Goal: Entertainment & Leisure: Consume media (video, audio)

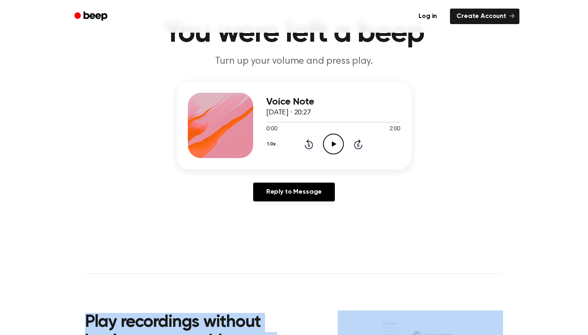
drag, startPoint x: 189, startPoint y: 334, endPoint x: 451, endPoint y: 334, distance: 262.2
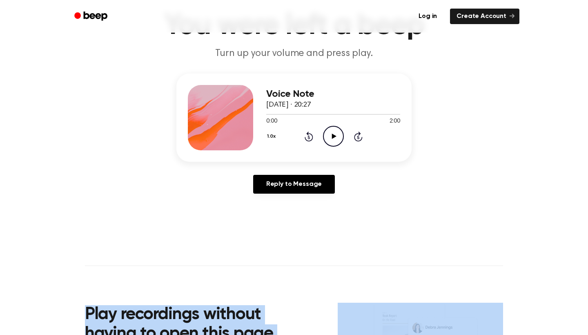
click at [332, 135] on icon at bounding box center [334, 136] width 4 height 5
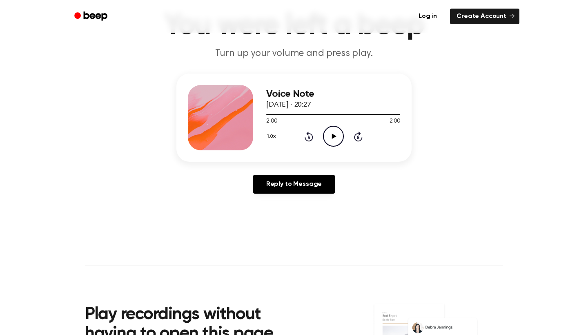
click at [332, 139] on icon "Play Audio" at bounding box center [333, 136] width 21 height 21
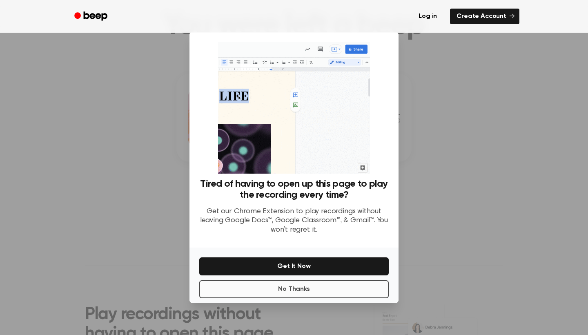
click at [302, 215] on p "Get our Chrome Extension to play recordings without leaving Google Docs™, Googl…" at bounding box center [294, 221] width 190 height 28
click at [318, 288] on button "No Thanks" at bounding box center [294, 289] width 190 height 18
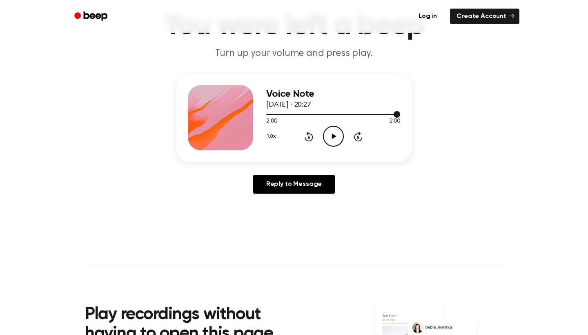
click at [281, 115] on div at bounding box center [333, 114] width 134 height 1
click at [334, 134] on icon "Play Audio" at bounding box center [333, 136] width 21 height 21
click at [375, 115] on div at bounding box center [333, 114] width 134 height 7
click at [328, 131] on icon "Play Audio" at bounding box center [333, 136] width 21 height 21
click at [295, 112] on div at bounding box center [333, 114] width 134 height 7
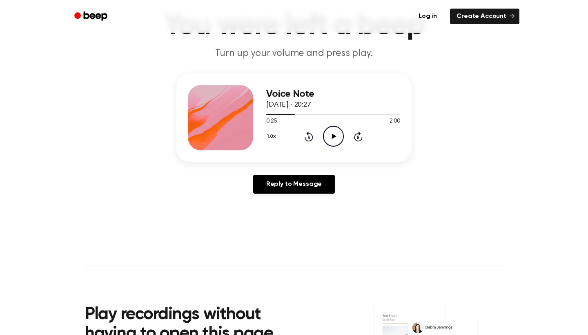
click at [336, 138] on icon "Play Audio" at bounding box center [333, 136] width 21 height 21
click at [355, 134] on icon "Skip 5 seconds" at bounding box center [358, 136] width 9 height 11
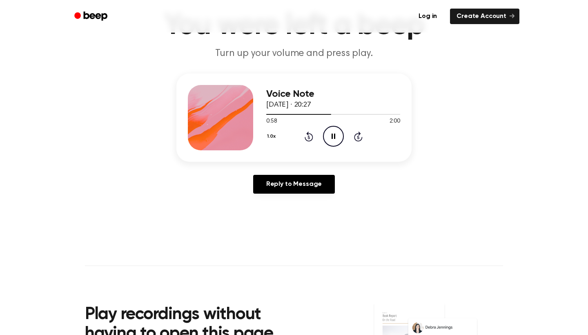
click at [351, 131] on div "1.0x Rewind 5 seconds Pause Audio Skip 5 seconds" at bounding box center [333, 136] width 134 height 21
click at [357, 132] on icon "Skip 5 seconds" at bounding box center [358, 136] width 9 height 11
click at [334, 136] on icon at bounding box center [334, 136] width 4 height 5
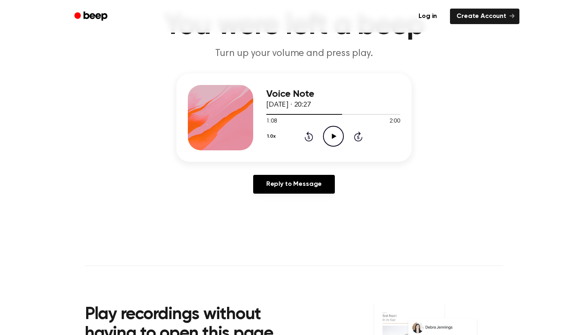
click at [334, 136] on icon at bounding box center [334, 136] width 4 height 5
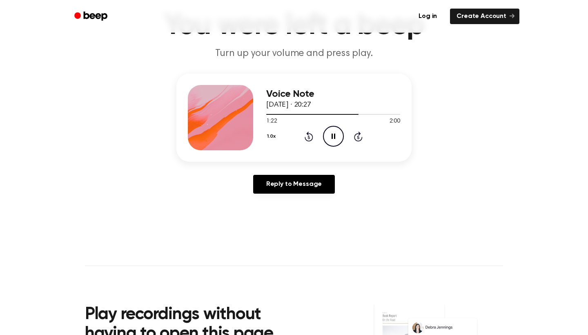
click at [362, 136] on icon "Skip 5 seconds" at bounding box center [358, 136] width 9 height 11
click at [331, 135] on icon "Pause Audio" at bounding box center [333, 136] width 21 height 21
click at [331, 135] on icon "Play Audio" at bounding box center [333, 136] width 21 height 21
click at [331, 135] on icon "Pause Audio" at bounding box center [333, 136] width 21 height 21
click at [331, 135] on icon "Play Audio" at bounding box center [333, 136] width 21 height 21
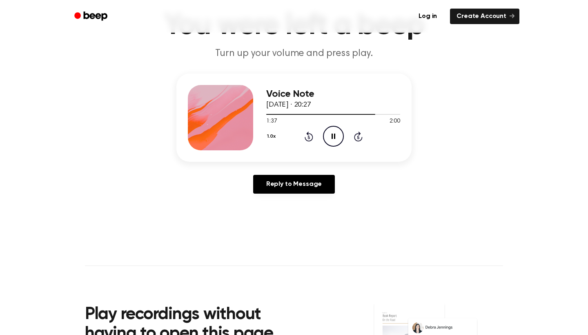
click at [331, 135] on icon "Pause Audio" at bounding box center [333, 136] width 21 height 21
click at [331, 135] on icon "Play Audio" at bounding box center [333, 136] width 21 height 21
click at [331, 135] on icon "Pause Audio" at bounding box center [333, 136] width 21 height 21
click at [331, 135] on icon "Play Audio" at bounding box center [333, 136] width 21 height 21
click at [331, 135] on icon "Pause Audio" at bounding box center [333, 136] width 21 height 21
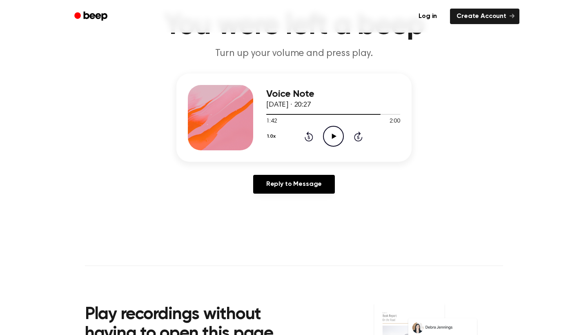
click at [331, 135] on icon "Play Audio" at bounding box center [333, 136] width 21 height 21
click at [331, 135] on icon "Pause Audio" at bounding box center [333, 136] width 21 height 21
click at [331, 135] on icon "Play Audio" at bounding box center [333, 136] width 21 height 21
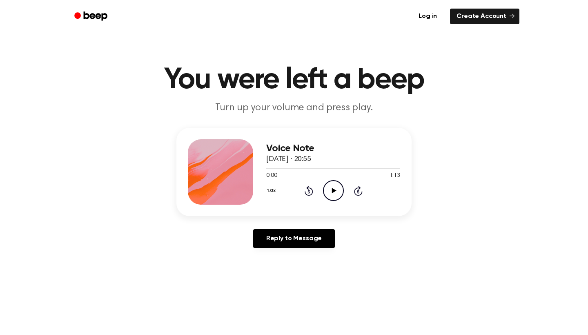
click at [339, 189] on icon "Play Audio" at bounding box center [333, 190] width 21 height 21
